Goal: Navigation & Orientation: Understand site structure

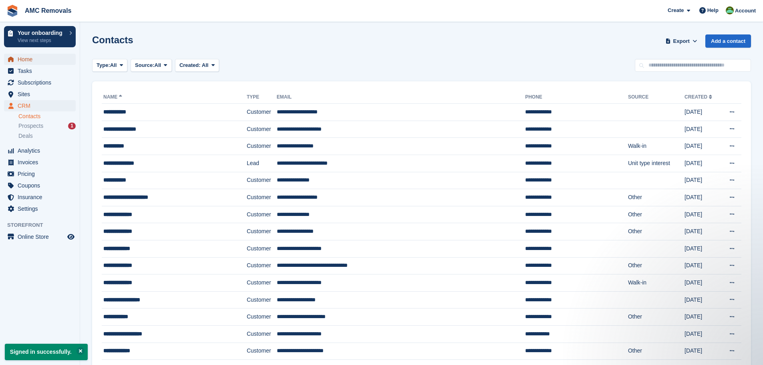
click at [26, 59] on span "Home" at bounding box center [42, 59] width 48 height 11
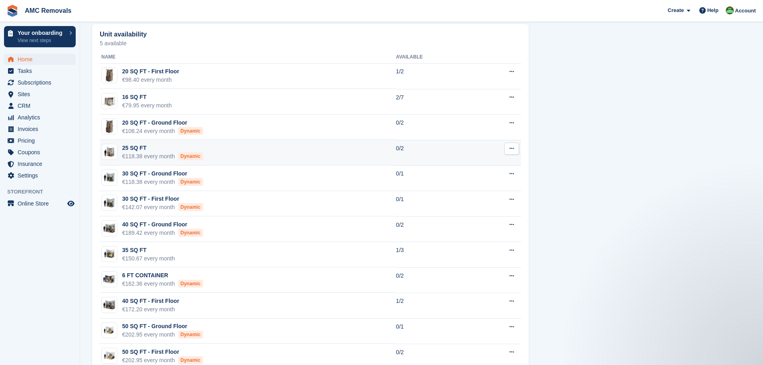
scroll to position [678, 0]
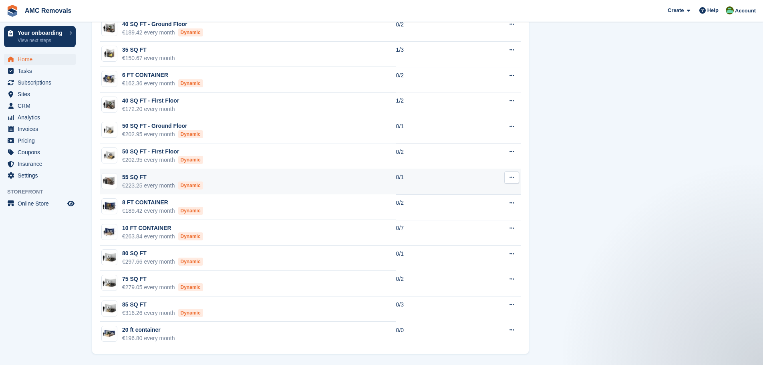
click at [468, 181] on td "0/1" at bounding box center [434, 182] width 77 height 26
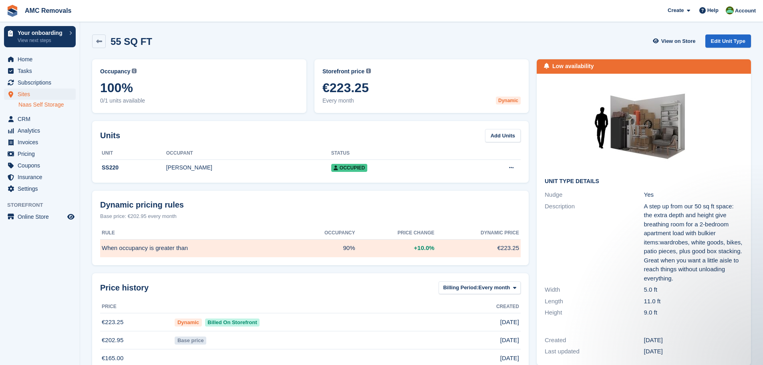
click at [30, 102] on link "Naas Self Storage" at bounding box center [46, 105] width 57 height 8
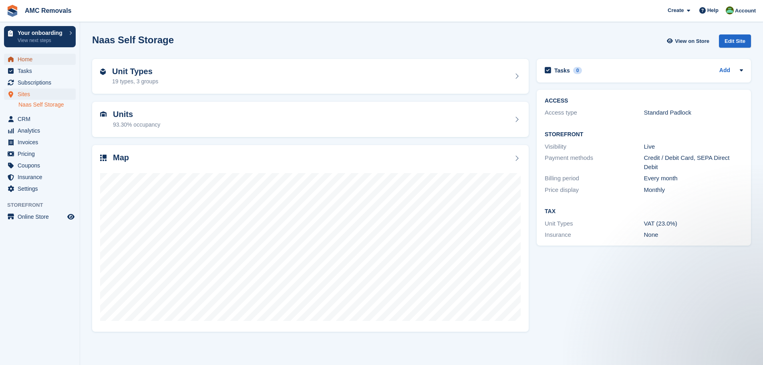
click at [30, 59] on span "Home" at bounding box center [42, 59] width 48 height 11
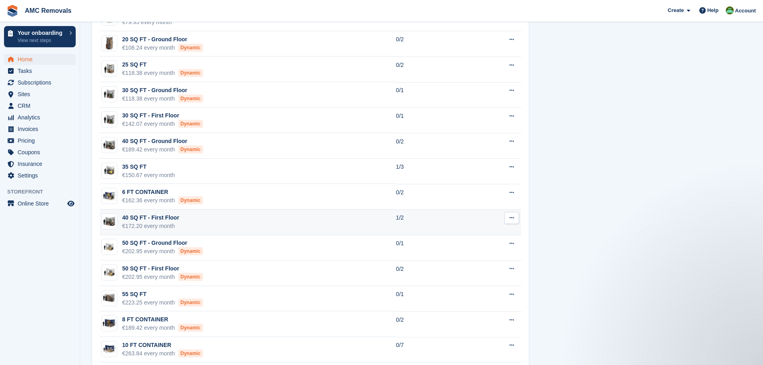
scroll to position [678, 0]
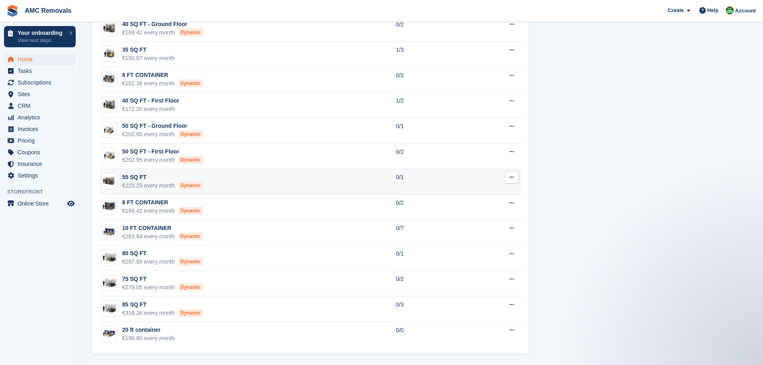
click at [516, 178] on button at bounding box center [511, 177] width 15 height 12
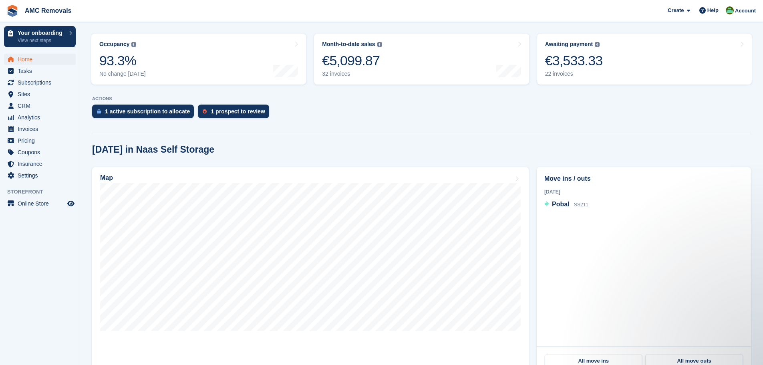
scroll to position [157, 0]
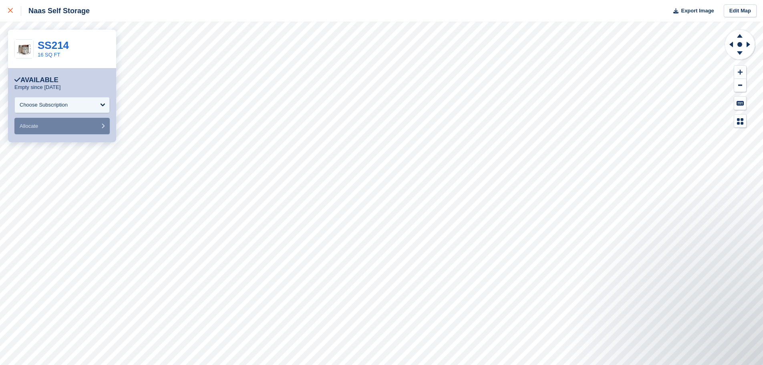
click at [12, 7] on div at bounding box center [14, 11] width 13 height 10
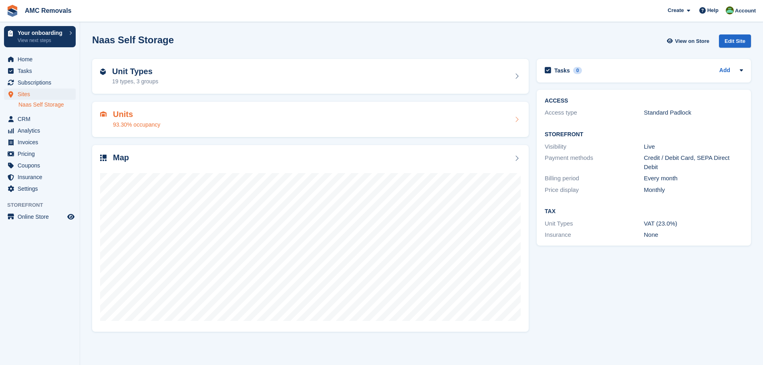
click at [194, 115] on div "Units 93.30% occupancy" at bounding box center [310, 119] width 421 height 19
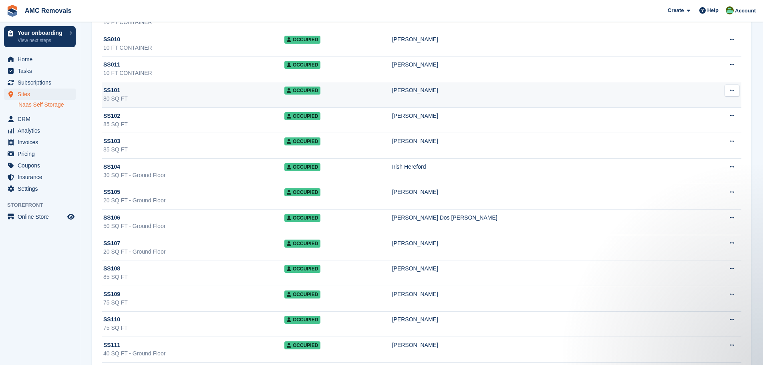
scroll to position [169, 0]
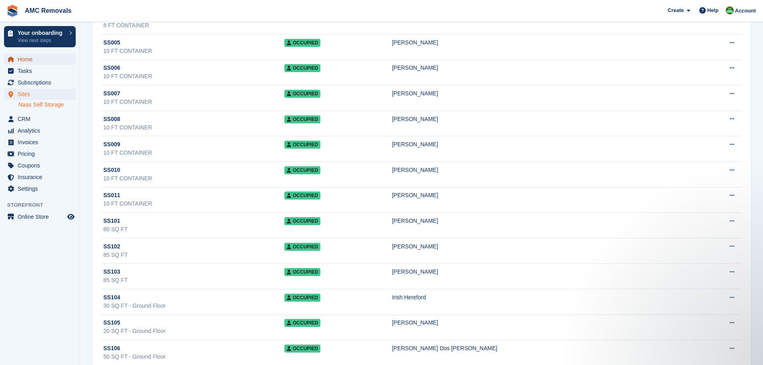
click at [22, 58] on span "Home" at bounding box center [42, 59] width 48 height 11
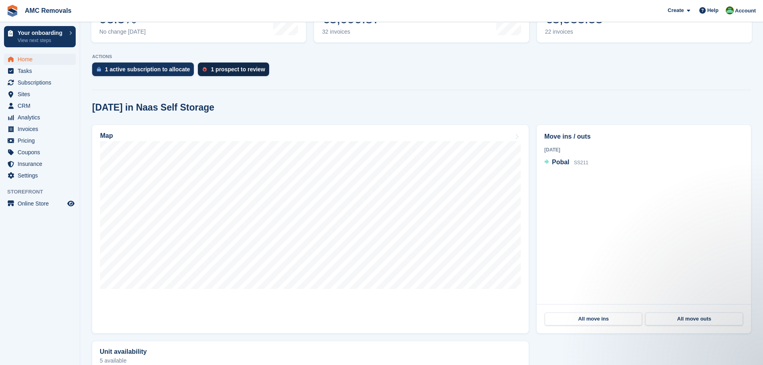
click at [221, 63] on div "1 prospect to review" at bounding box center [233, 70] width 71 height 14
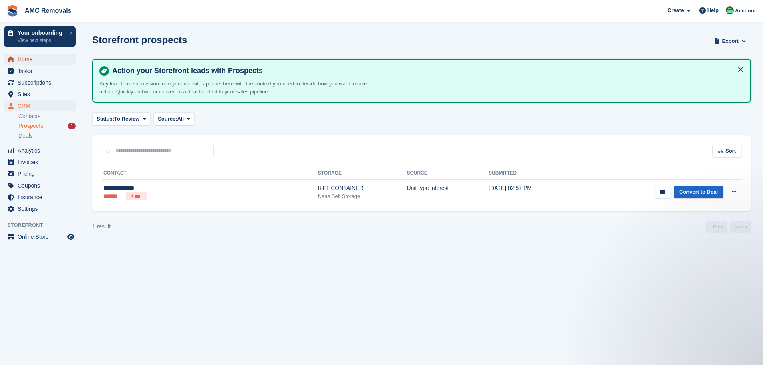
click at [25, 58] on span "Home" at bounding box center [42, 59] width 48 height 11
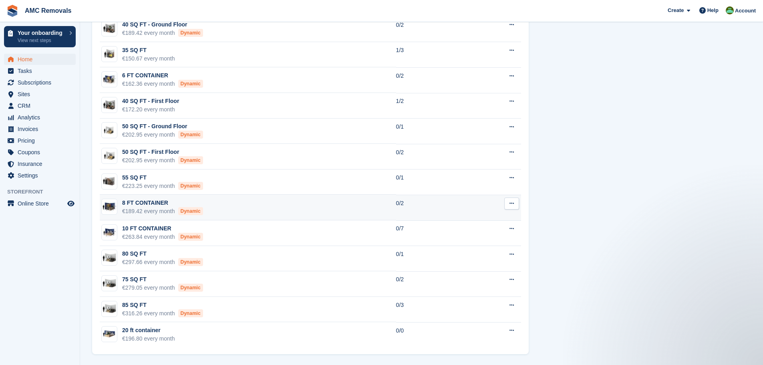
scroll to position [678, 0]
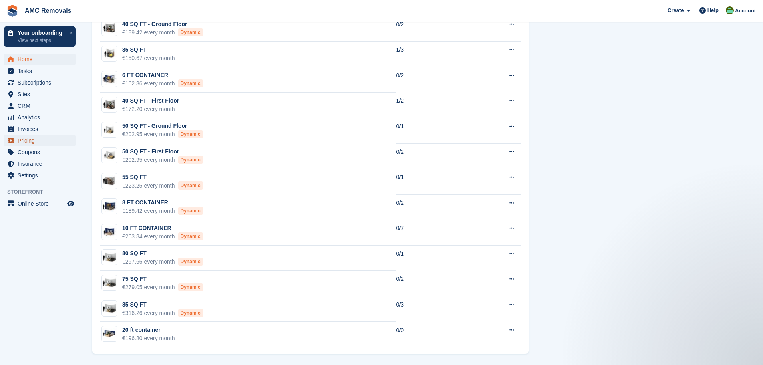
click at [34, 145] on span "Pricing" at bounding box center [42, 140] width 48 height 11
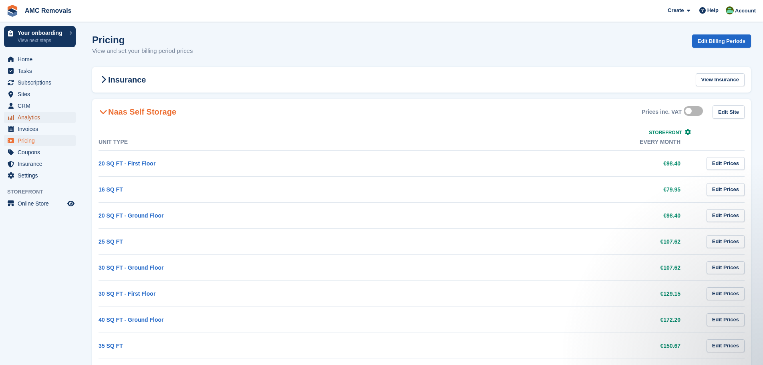
click at [32, 120] on span "Analytics" at bounding box center [42, 117] width 48 height 11
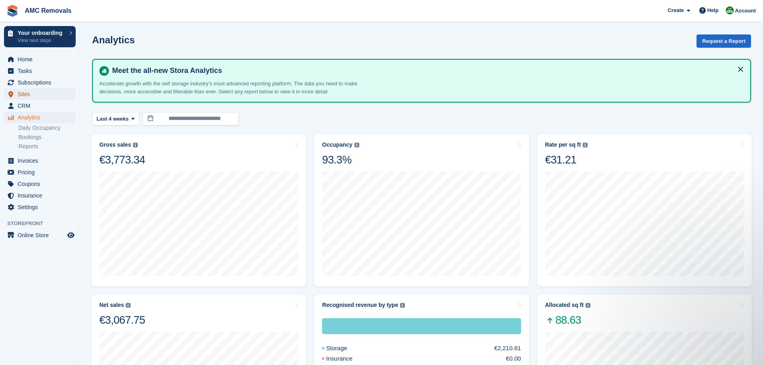
click at [24, 95] on span "Sites" at bounding box center [42, 94] width 48 height 11
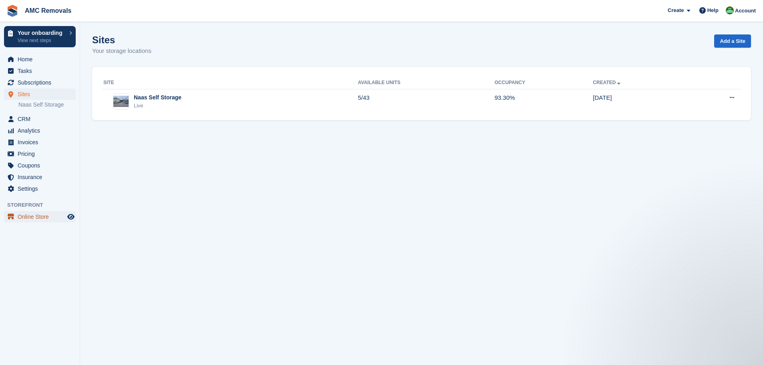
click at [36, 215] on span "Online Store" at bounding box center [42, 216] width 48 height 11
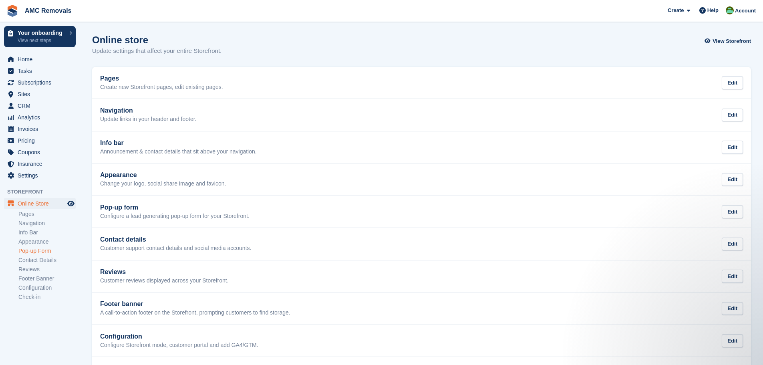
click at [36, 249] on link "Pop-up Form" at bounding box center [46, 251] width 57 height 8
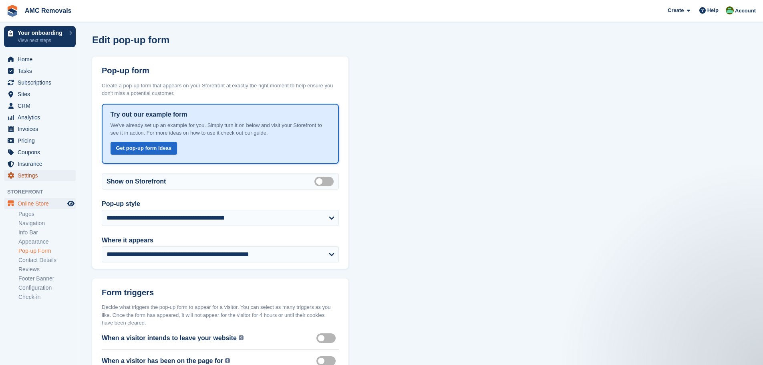
click at [38, 173] on span "Settings" at bounding box center [42, 175] width 48 height 11
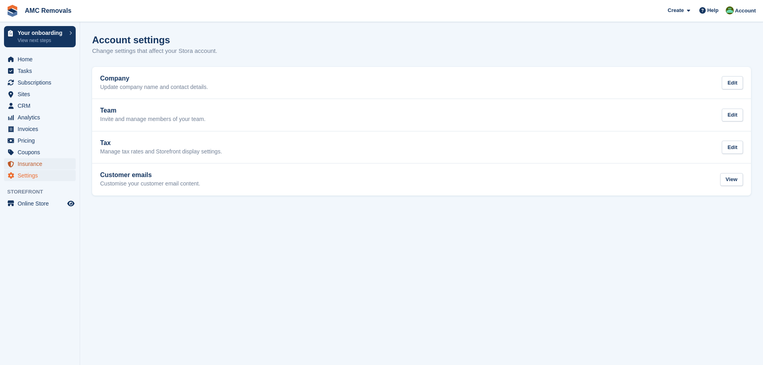
click at [38, 167] on span "Insurance" at bounding box center [42, 163] width 48 height 11
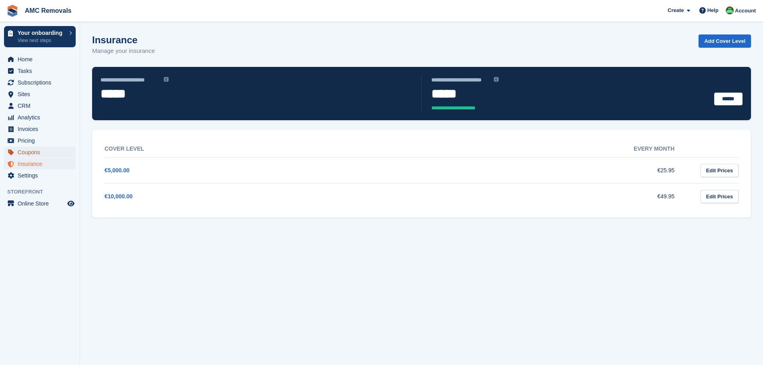
click at [35, 153] on span "Coupons" at bounding box center [42, 152] width 48 height 11
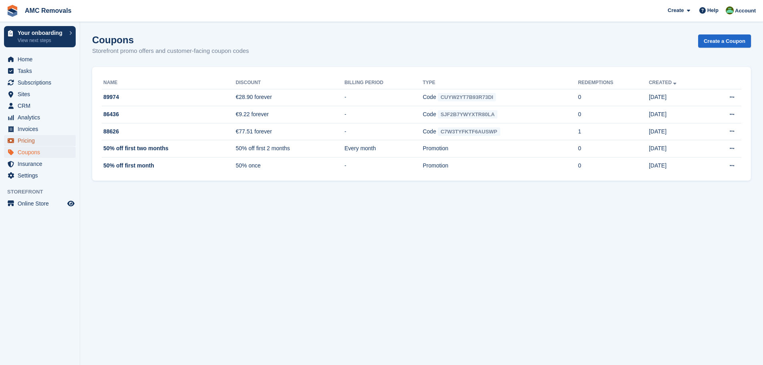
click at [26, 143] on span "Pricing" at bounding box center [42, 140] width 48 height 11
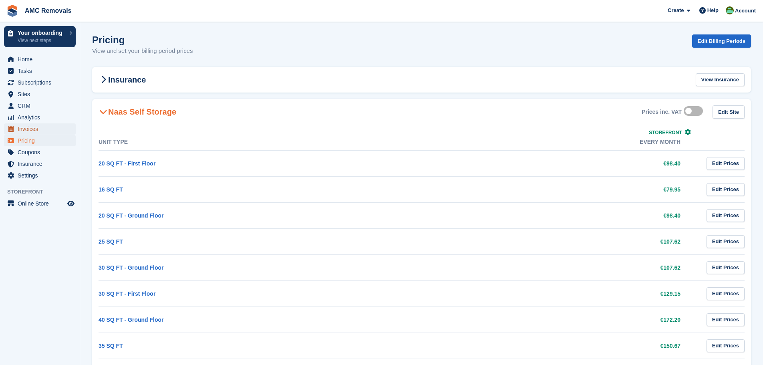
click at [35, 128] on span "Invoices" at bounding box center [42, 128] width 48 height 11
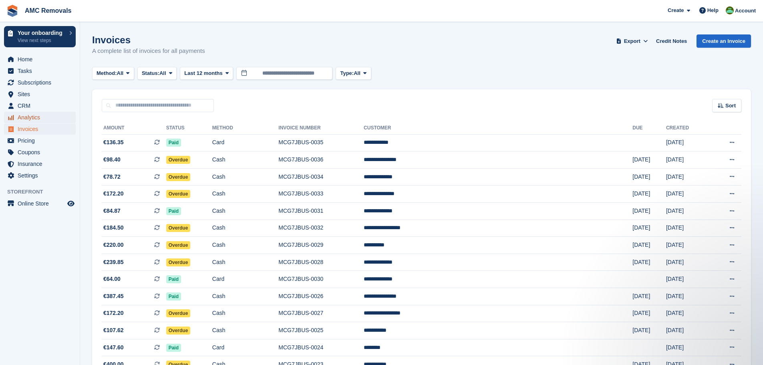
drag, startPoint x: 35, startPoint y: 125, endPoint x: 36, endPoint y: 118, distance: 7.4
click at [36, 118] on span "Analytics" at bounding box center [42, 117] width 48 height 11
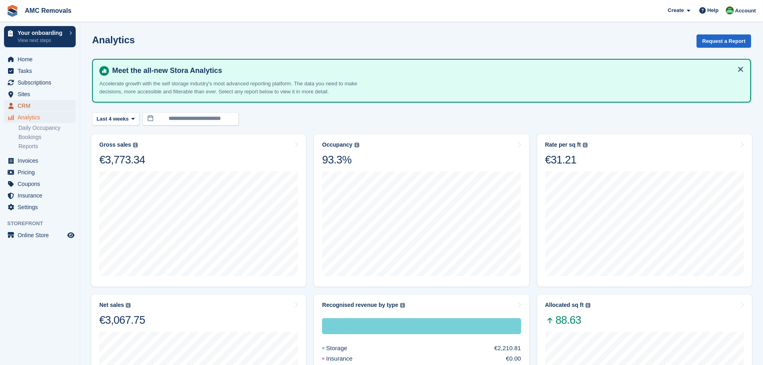
click at [39, 108] on span "CRM" at bounding box center [42, 105] width 48 height 11
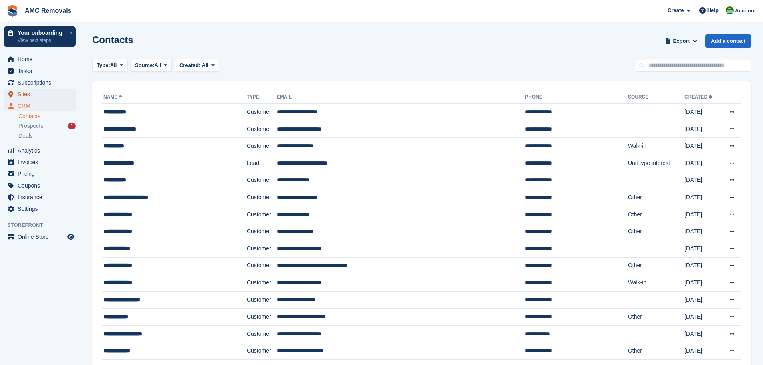
click at [28, 90] on span "Sites" at bounding box center [42, 94] width 48 height 11
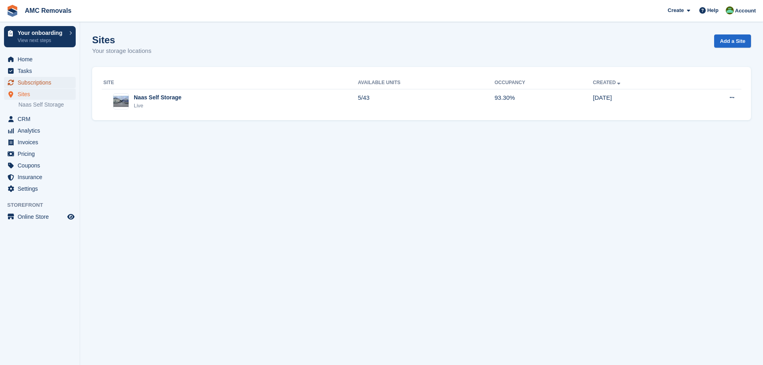
click at [37, 78] on span "Subscriptions" at bounding box center [42, 82] width 48 height 11
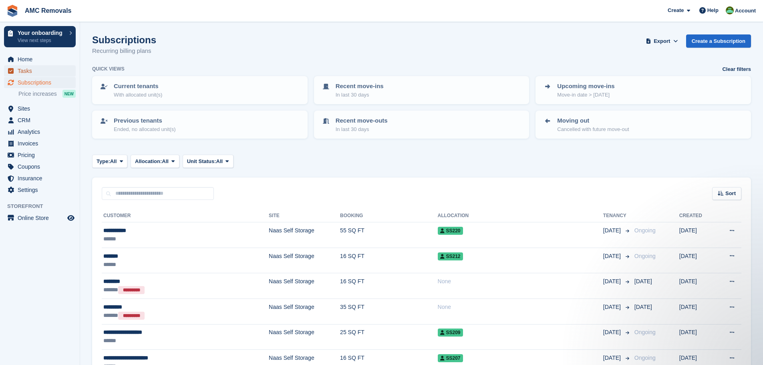
click at [26, 75] on span "Tasks" at bounding box center [42, 70] width 48 height 11
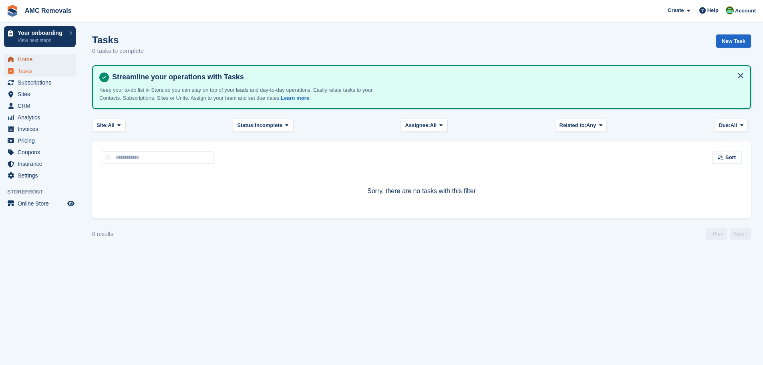
click at [36, 65] on span "Home" at bounding box center [42, 59] width 48 height 11
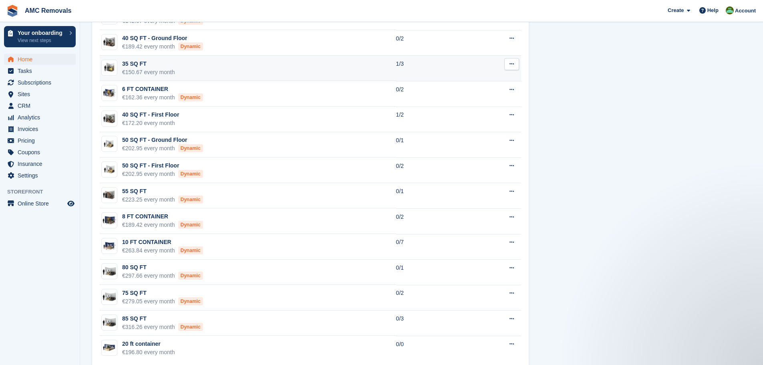
scroll to position [678, 0]
